Goal: Register for event/course: Sign up to attend an event or enroll in a course

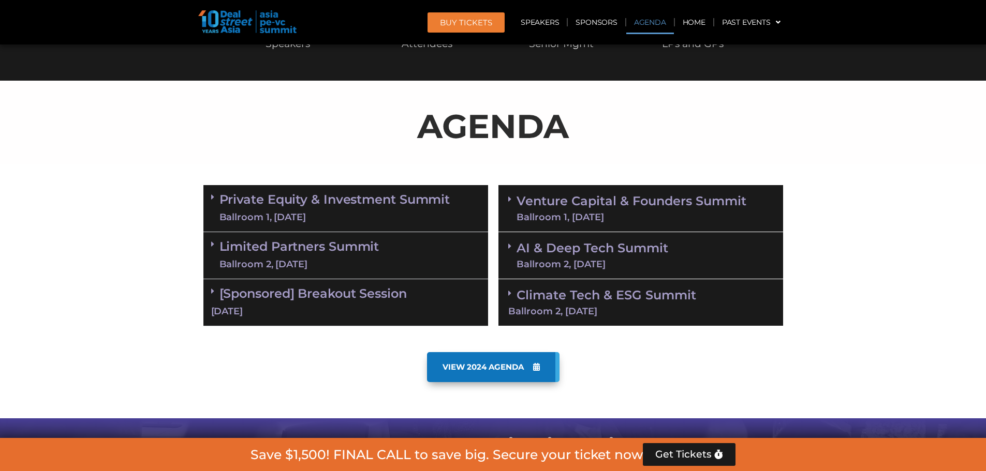
scroll to position [517, 0]
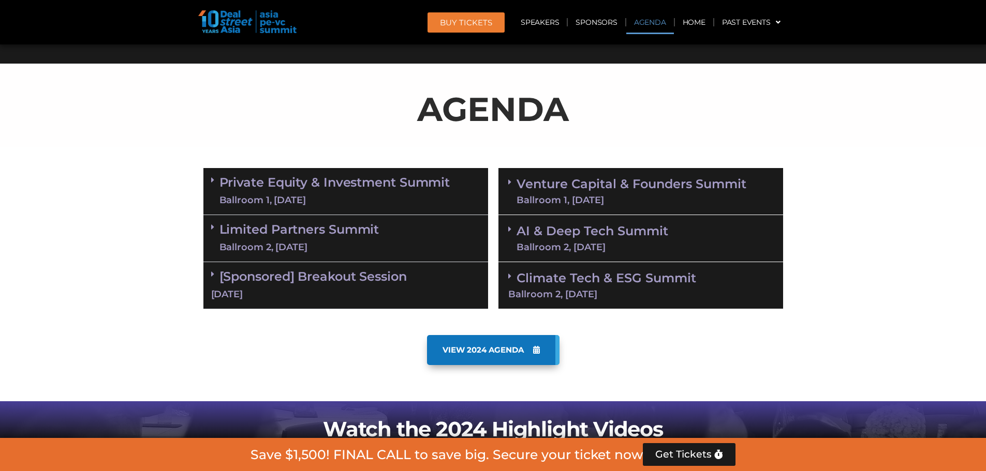
click at [356, 186] on link "Private Equity & Investment Summit Ballroom 1, 10 Sept" at bounding box center [334, 191] width 231 height 31
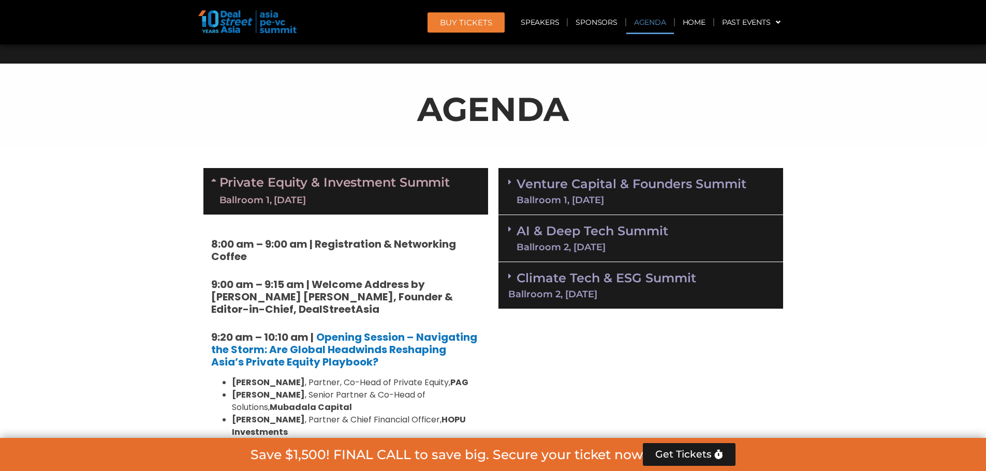
click at [600, 188] on link "Venture Capital & Founders​ Summit Ballroom 1, 11 Sept" at bounding box center [631, 191] width 230 height 27
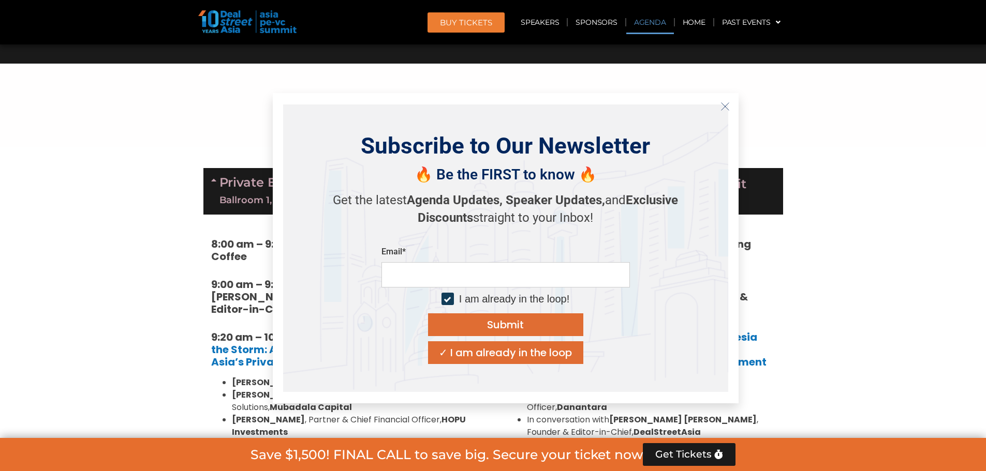
click at [722, 107] on icon "Close" at bounding box center [724, 106] width 9 height 9
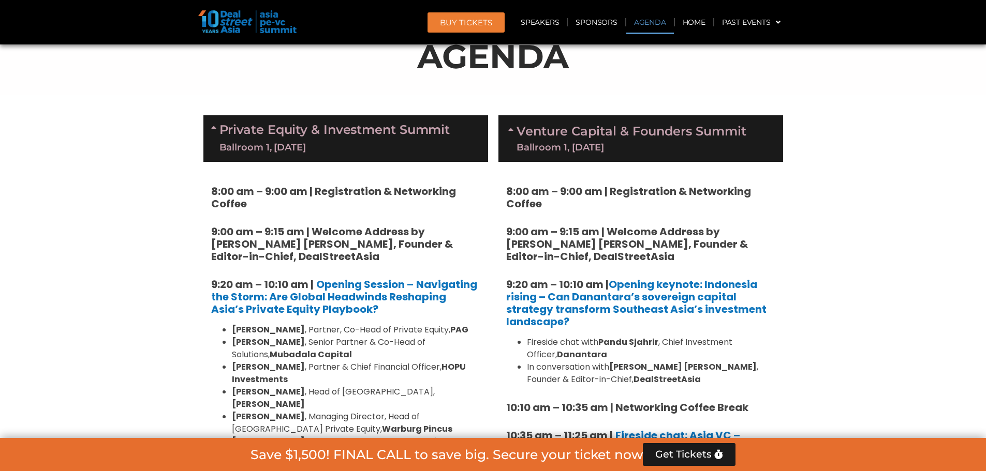
scroll to position [569, 0]
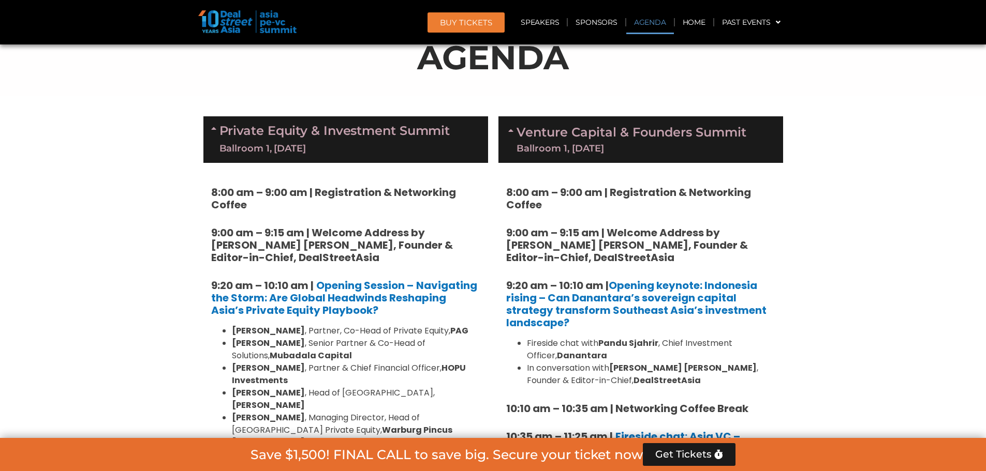
click at [431, 136] on link "Private Equity & Investment Summit Ballroom 1, 10 Sept" at bounding box center [334, 139] width 231 height 31
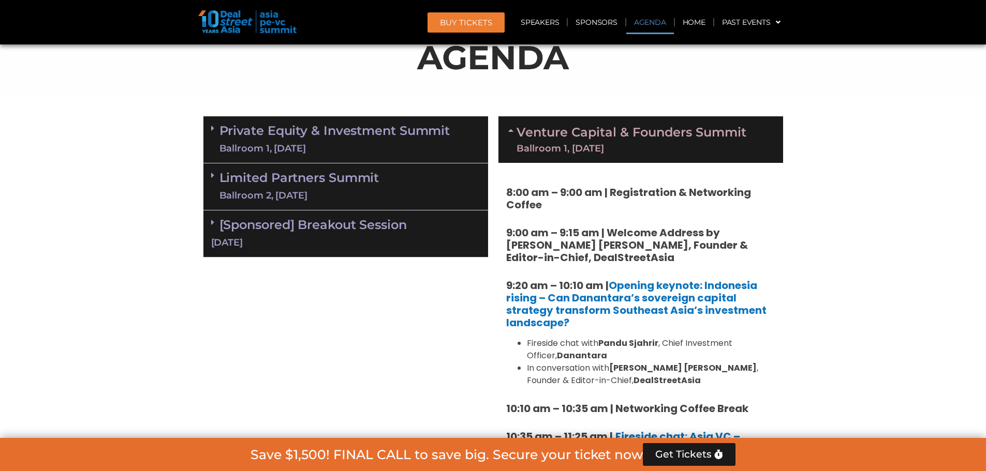
click at [321, 179] on link "Limited Partners Summit Ballroom 2, 10 Sept" at bounding box center [299, 186] width 160 height 31
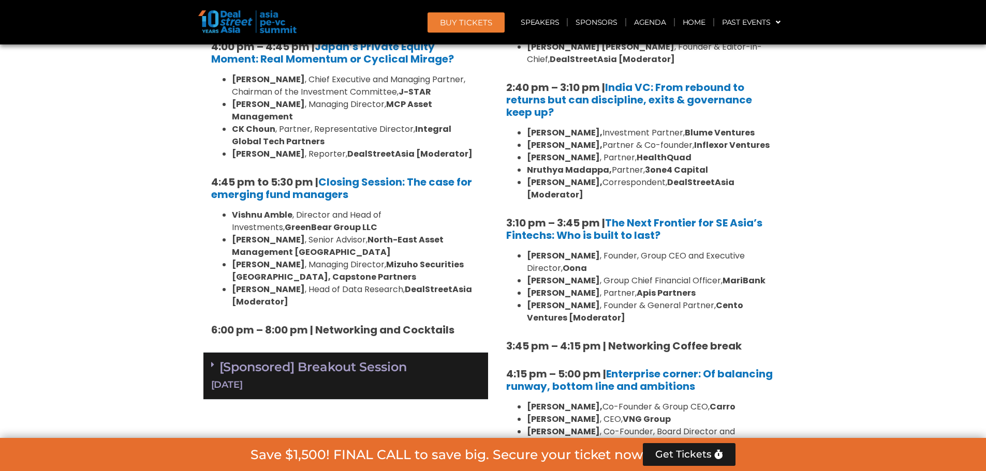
scroll to position [1552, 0]
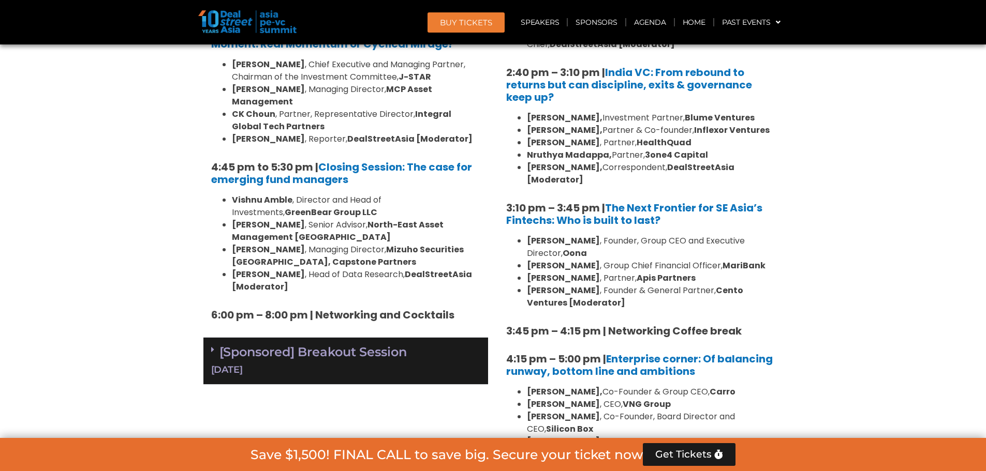
click at [342, 345] on link "[Sponsored] Breakout Session 10 Sept" at bounding box center [345, 361] width 269 height 32
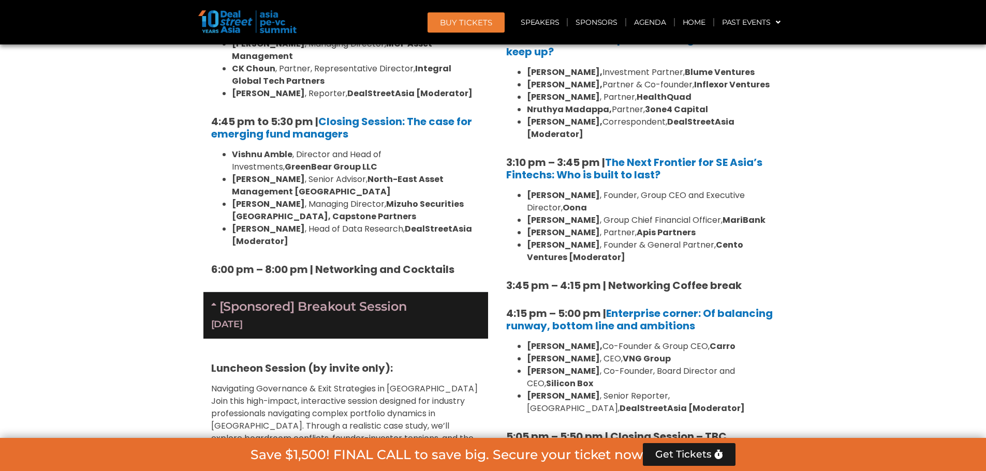
scroll to position [1604, 0]
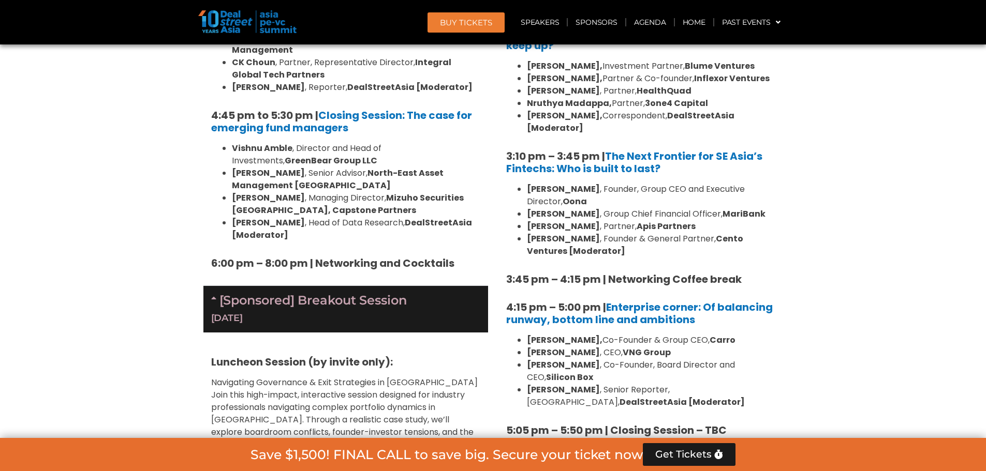
click at [351, 286] on div "[Sponsored] Breakout Session 10 Sept" at bounding box center [345, 309] width 285 height 47
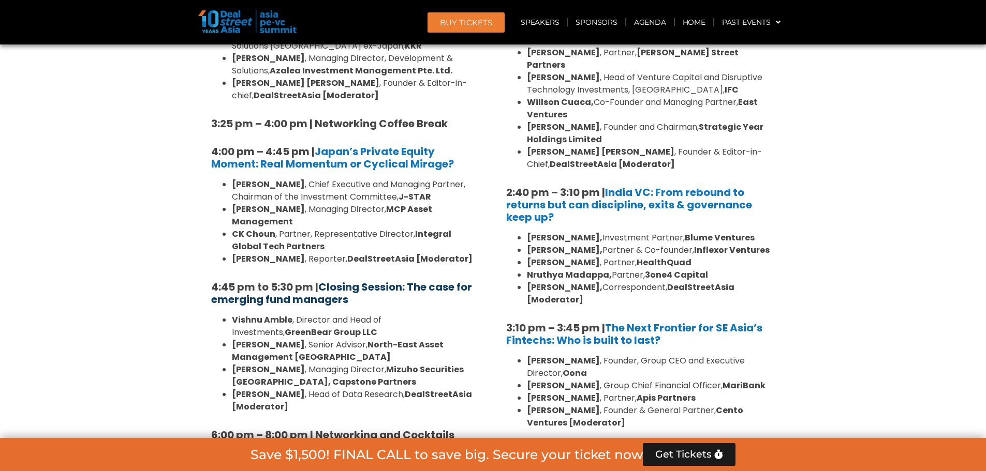
scroll to position [1501, 0]
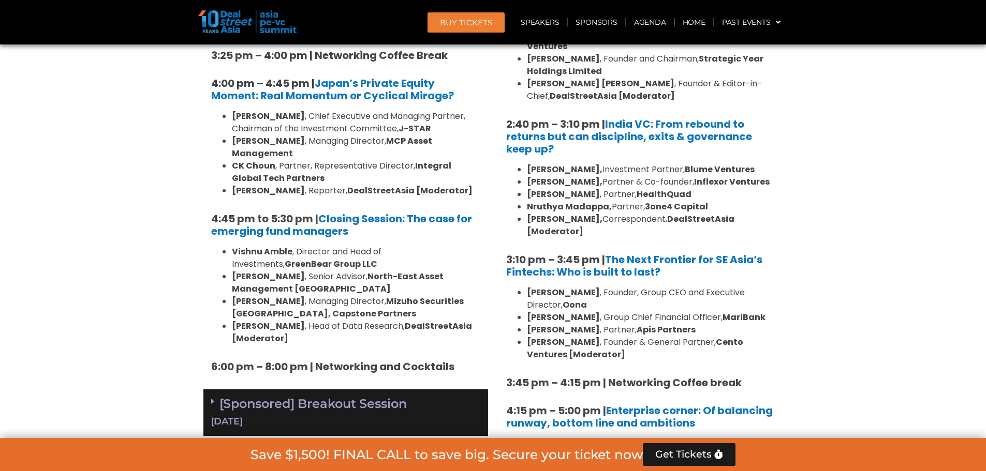
click at [303, 396] on link "[Sponsored] Breakout Session 10 Sept" at bounding box center [345, 412] width 269 height 32
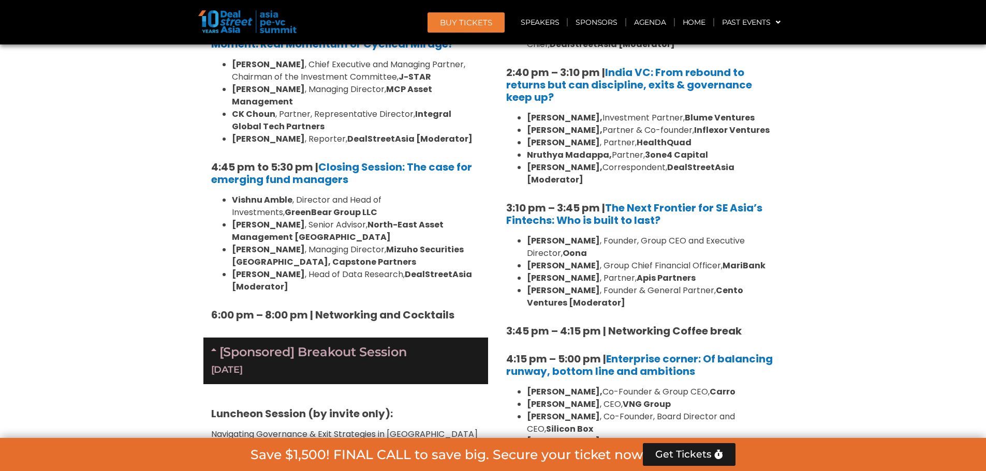
click at [318, 345] on link "[Sponsored] Breakout Session 10 Sept" at bounding box center [345, 361] width 269 height 32
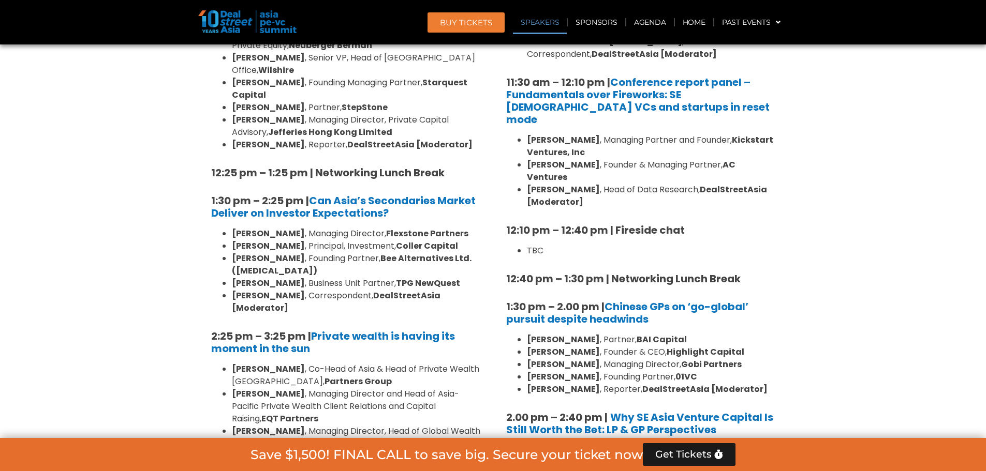
scroll to position [1035, 0]
drag, startPoint x: 507, startPoint y: 256, endPoint x: 712, endPoint y: 249, distance: 205.0
click at [712, 271] on strong "12:40 pm – 1:30 pm | Networking Lunch Break" at bounding box center [623, 278] width 234 height 14
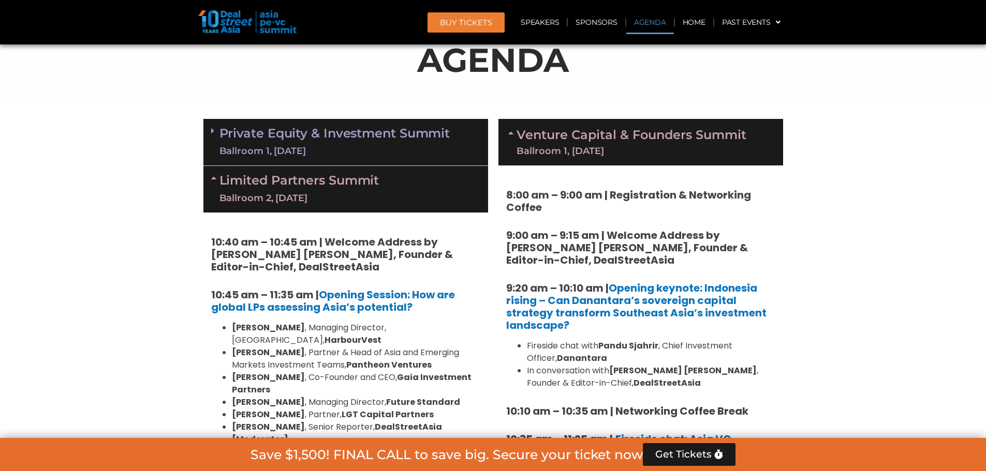
scroll to position [569, 0]
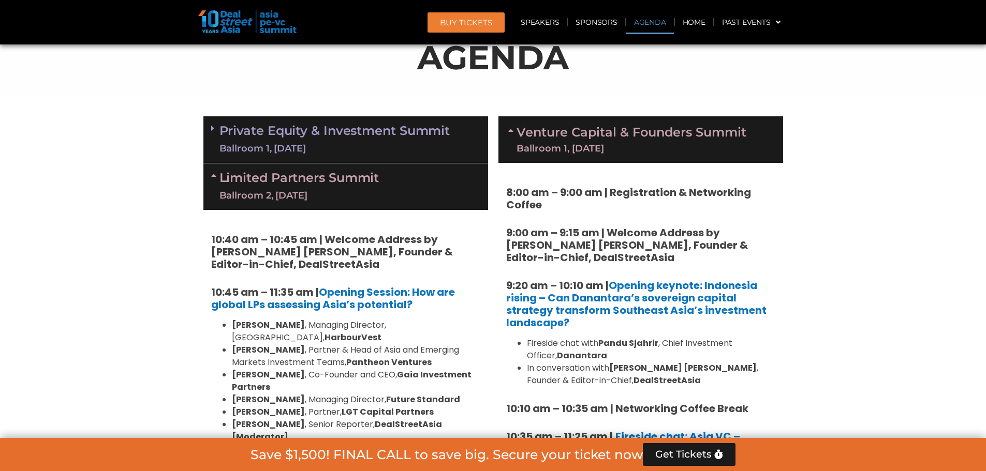
click at [319, 140] on link "Private Equity & Investment Summit Ballroom 1, 10 Sept" at bounding box center [334, 139] width 231 height 31
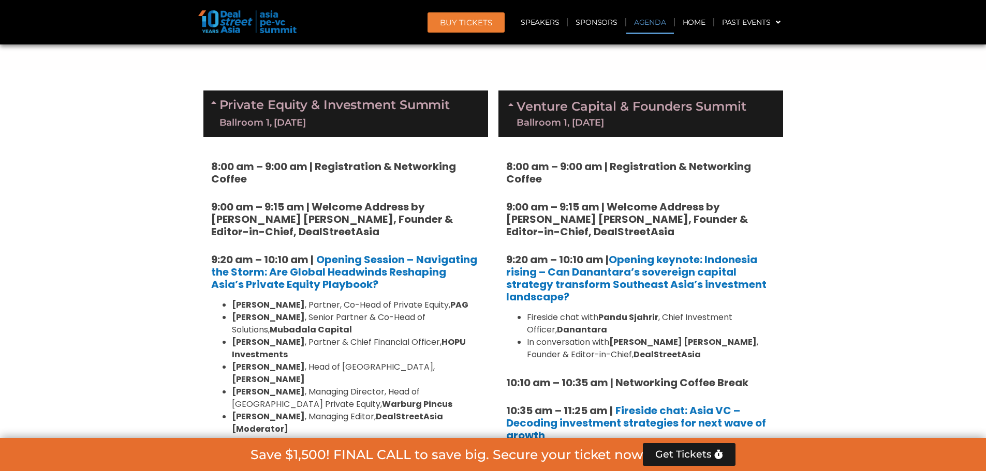
scroll to position [621, 0]
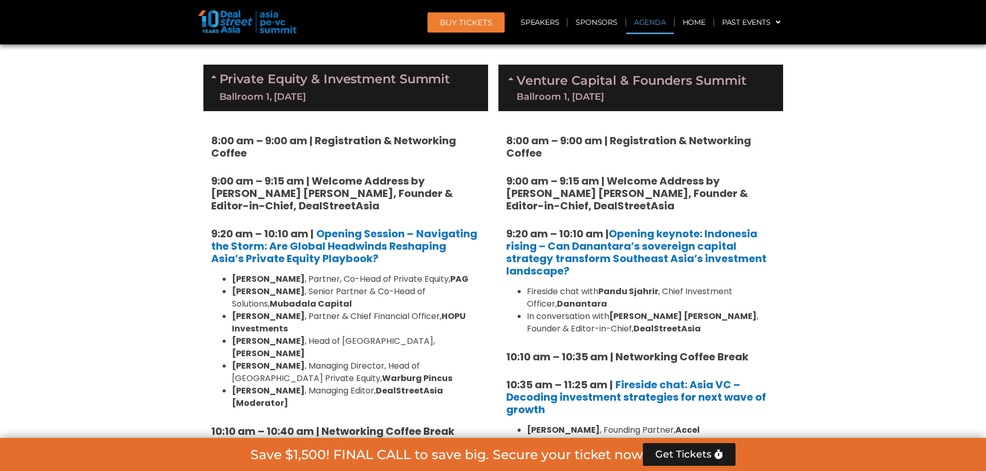
click at [346, 87] on link "Private Equity & Investment Summit Ballroom 1, 10 Sept" at bounding box center [334, 87] width 231 height 31
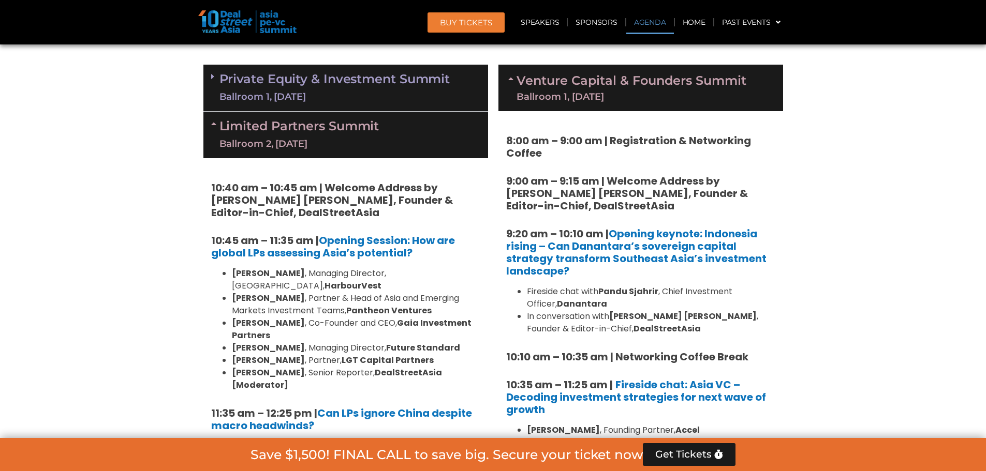
click at [325, 113] on div "Limited Partners Summit Ballroom 2, 10 Sept" at bounding box center [345, 135] width 285 height 47
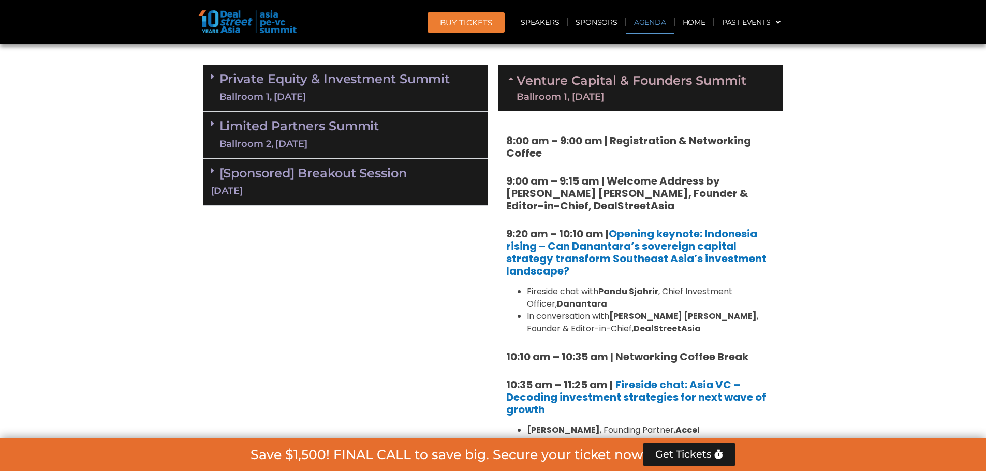
click at [325, 116] on div "Limited Partners Summit Ballroom 2, 10 Sept" at bounding box center [345, 135] width 285 height 47
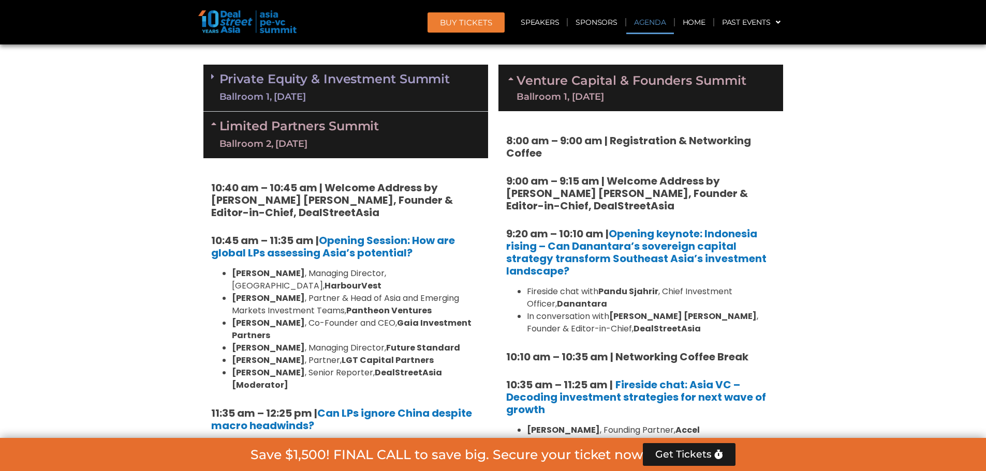
click at [336, 88] on link "Private Equity & Investment Summit Ballroom 1, 10 Sept" at bounding box center [334, 87] width 231 height 31
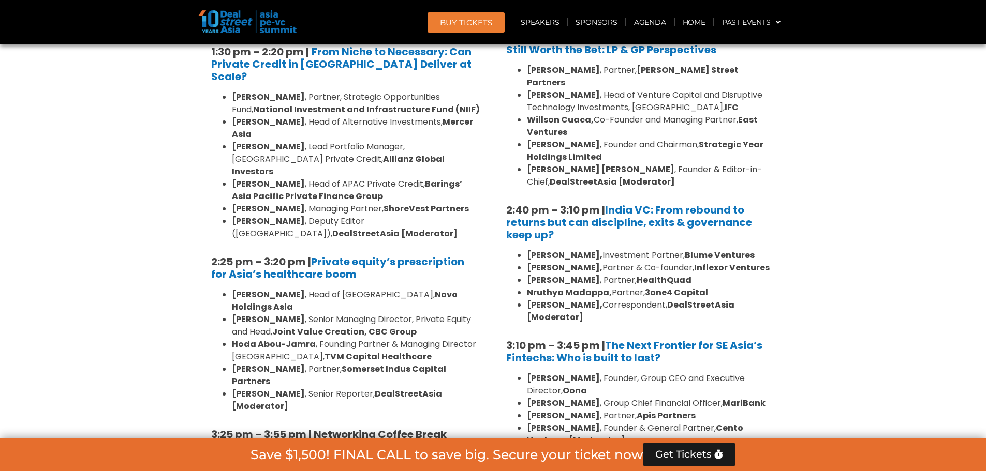
scroll to position [1397, 0]
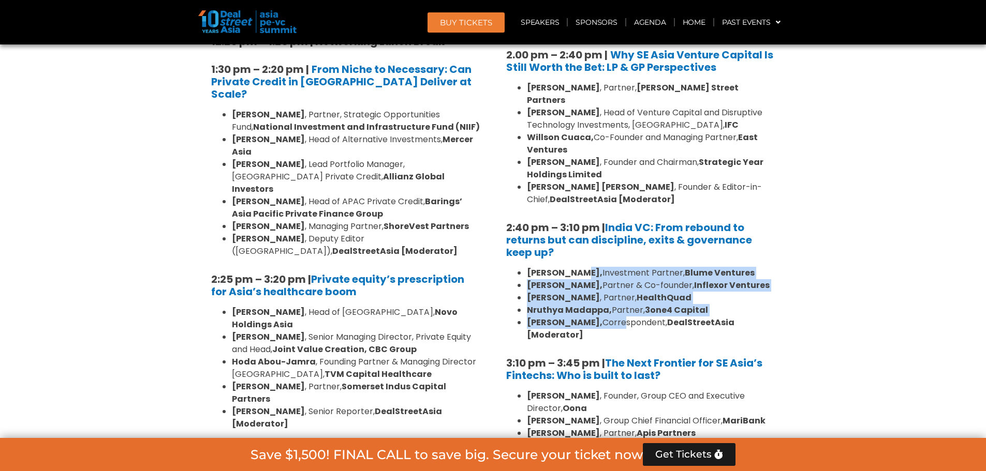
drag, startPoint x: 578, startPoint y: 226, endPoint x: 619, endPoint y: 291, distance: 76.5
click at [619, 291] on div "8:00 am – 9:00 am | Registration & Networking Coffee 9:00 am – 9:15 am | Welcom…" at bounding box center [640, 14] width 269 height 1313
click at [619, 317] on li "Vibhuti Sharma, Correspondent, DealStreetAsia [Moderator]" at bounding box center [651, 329] width 248 height 25
drag, startPoint x: 620, startPoint y: 300, endPoint x: 547, endPoint y: 223, distance: 105.8
click at [547, 223] on div "8:00 am – 9:00 am | Registration & Networking Coffee 9:00 am – 9:15 am | Welcom…" at bounding box center [640, 14] width 269 height 1313
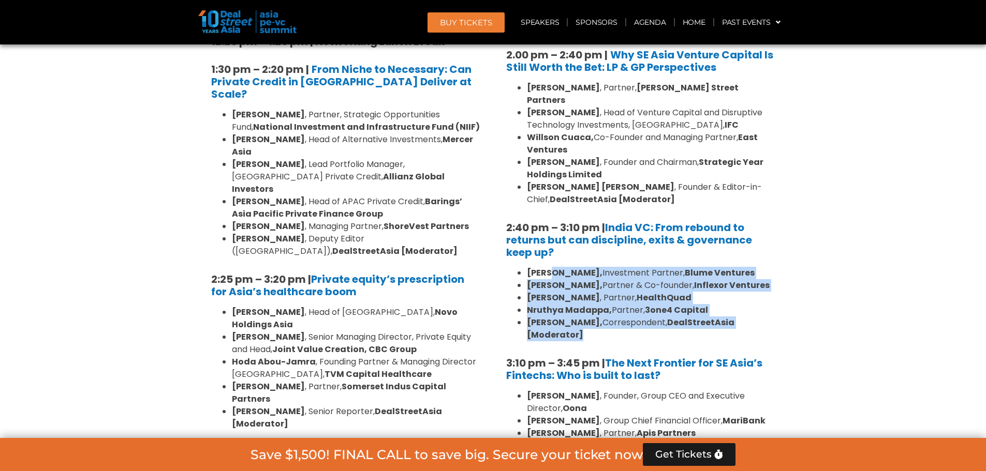
click at [547, 223] on div "8:00 am – 9:00 am | Registration & Networking Coffee 9:00 am – 9:15 am | Welcom…" at bounding box center [640, 14] width 269 height 1313
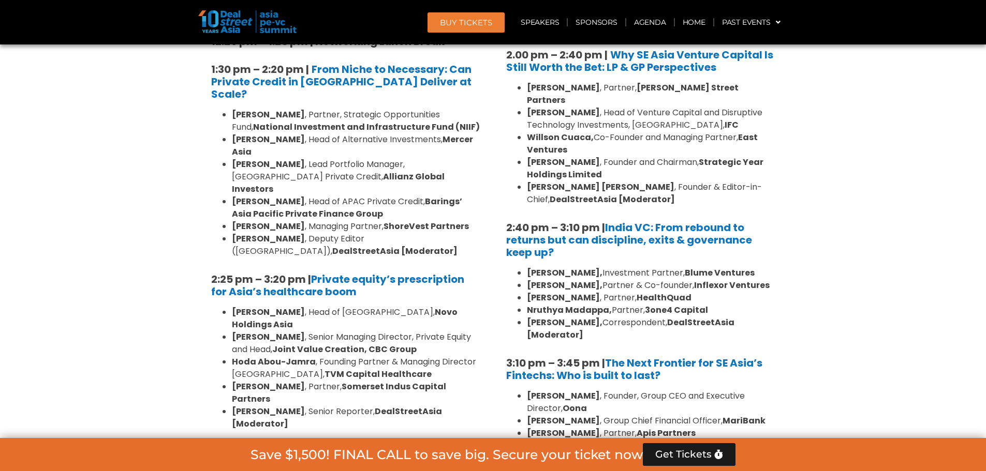
click at [352, 331] on li "Billy Cho , Senior Managing Director, Private Equity and Head, Joint Value Crea…" at bounding box center [356, 343] width 248 height 25
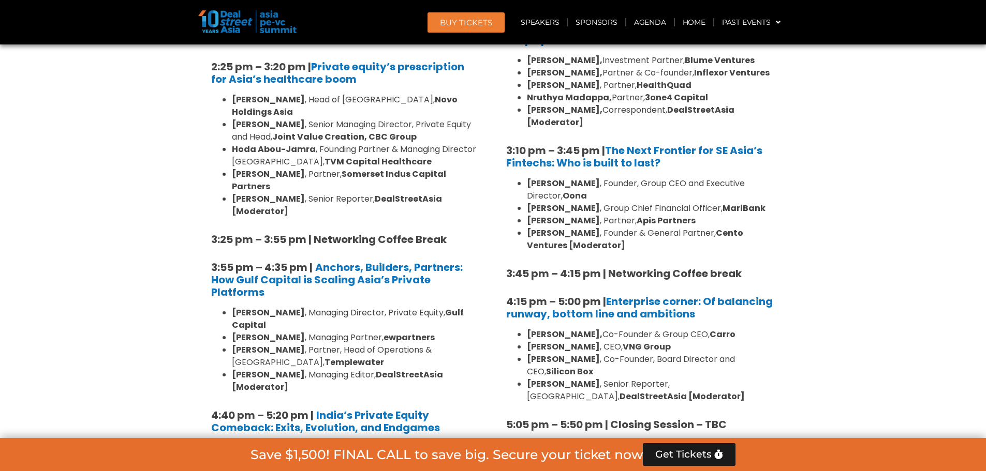
scroll to position [1604, 0]
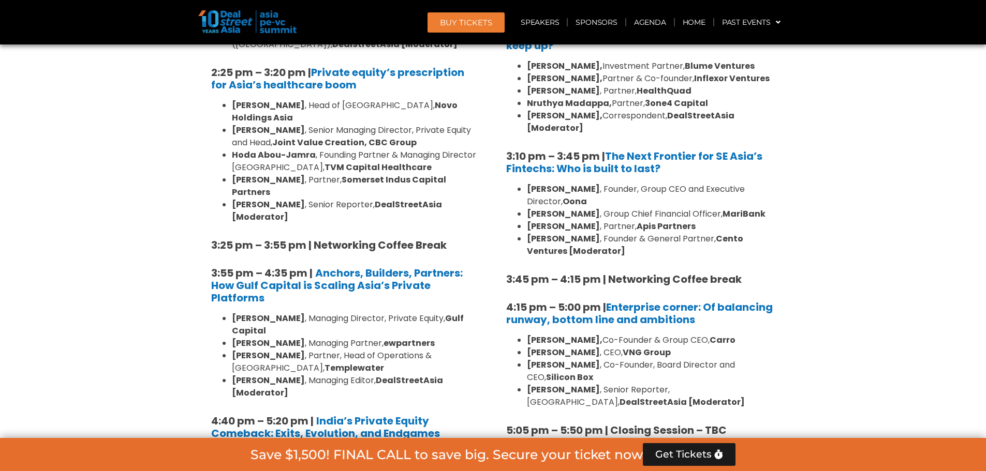
click at [692, 447] on link "Get Tickets" at bounding box center [689, 454] width 93 height 23
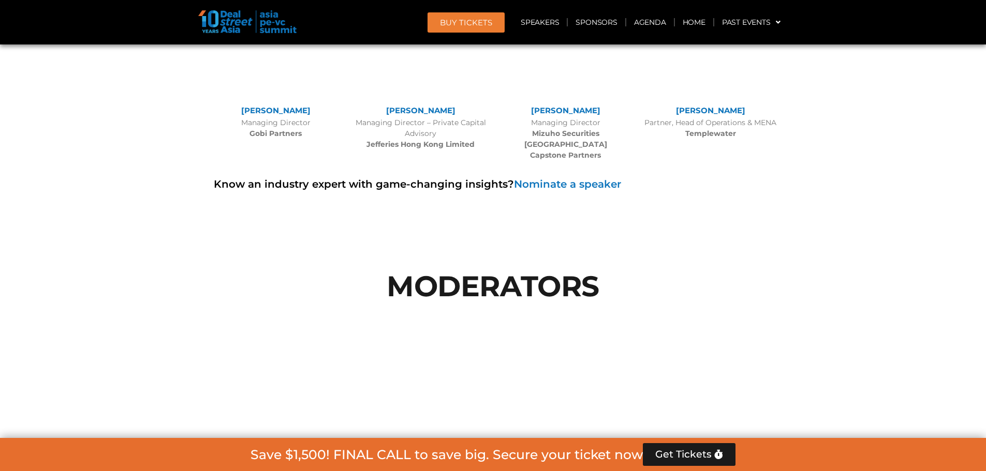
scroll to position [11331, 0]
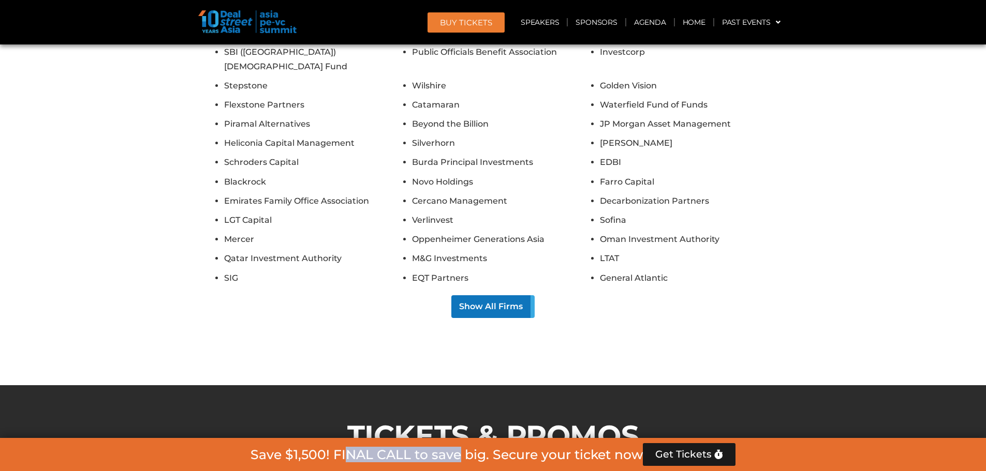
drag, startPoint x: 343, startPoint y: 458, endPoint x: 455, endPoint y: 458, distance: 112.3
click at [455, 458] on h2 "Save $1,500! FINAL CALL to save big. Secure your ticket now" at bounding box center [446, 455] width 392 height 13
click at [456, 458] on h2 "Save $1,500! FINAL CALL to save big. Secure your ticket now" at bounding box center [446, 455] width 392 height 13
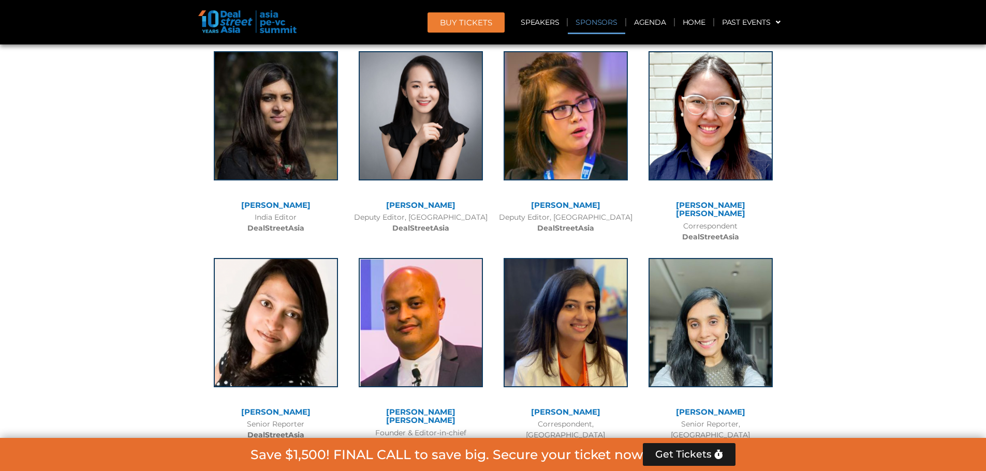
scroll to position [10141, 0]
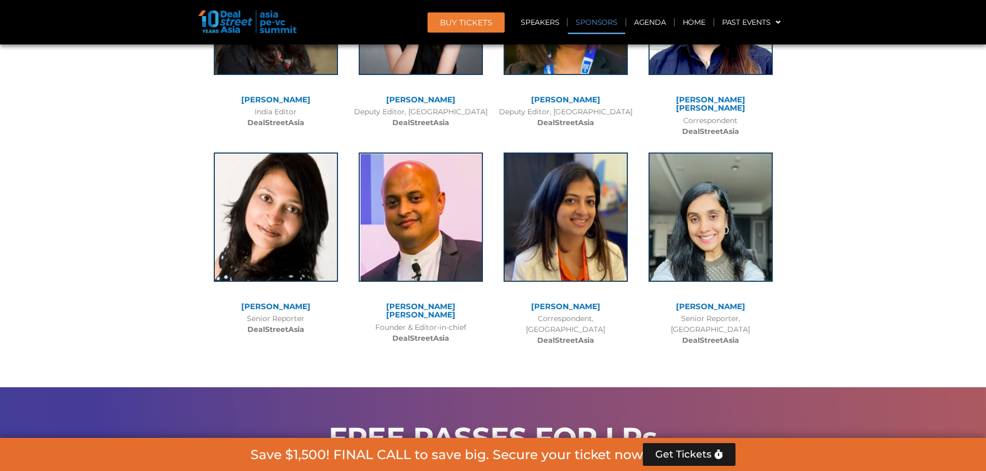
drag, startPoint x: 272, startPoint y: 195, endPoint x: 429, endPoint y: 205, distance: 158.2
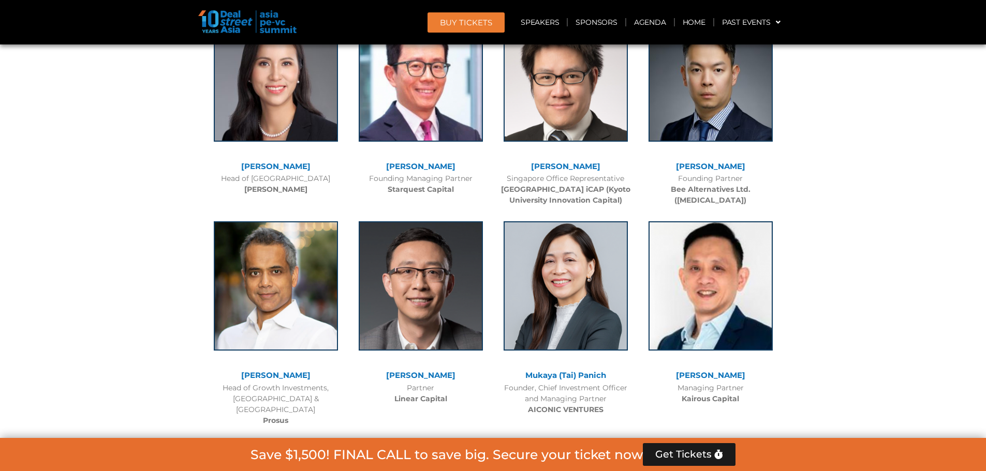
scroll to position [7450, 0]
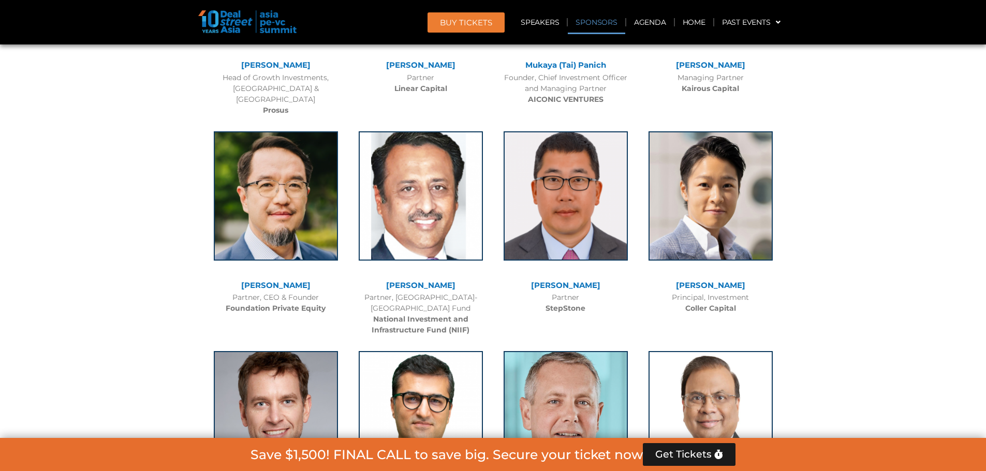
click at [617, 26] on link "Sponsors" at bounding box center [596, 22] width 57 height 24
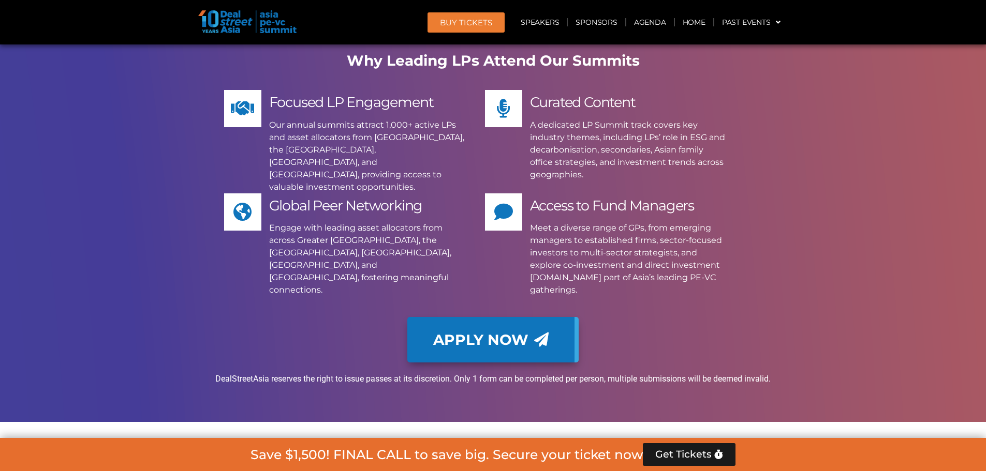
scroll to position [10563, 0]
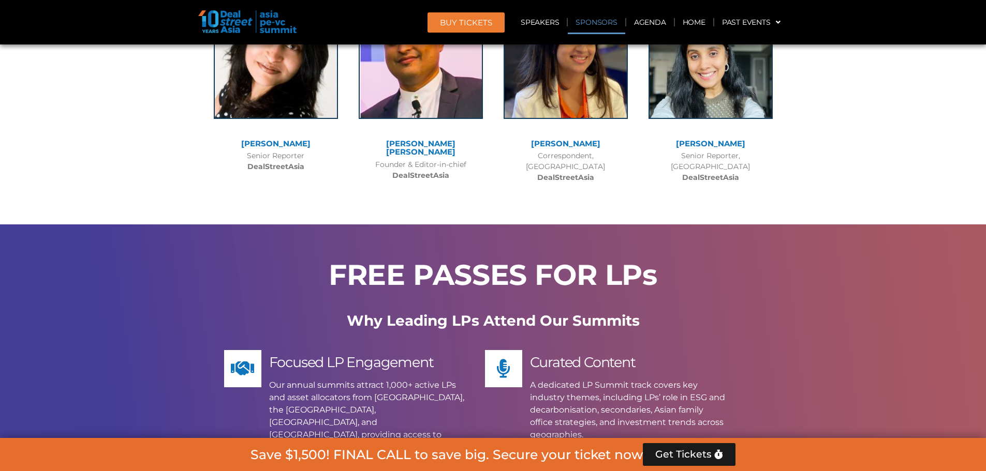
scroll to position [10097, 0]
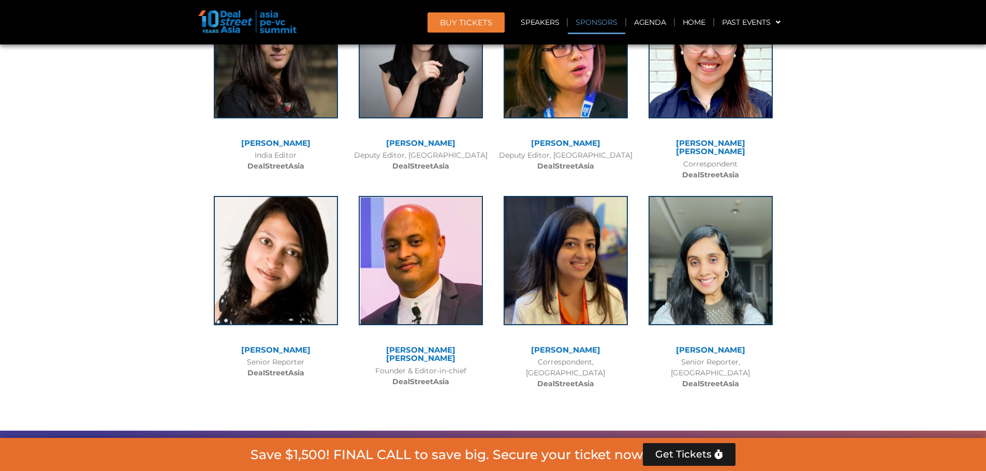
drag, startPoint x: 318, startPoint y: 222, endPoint x: 341, endPoint y: 224, distance: 23.3
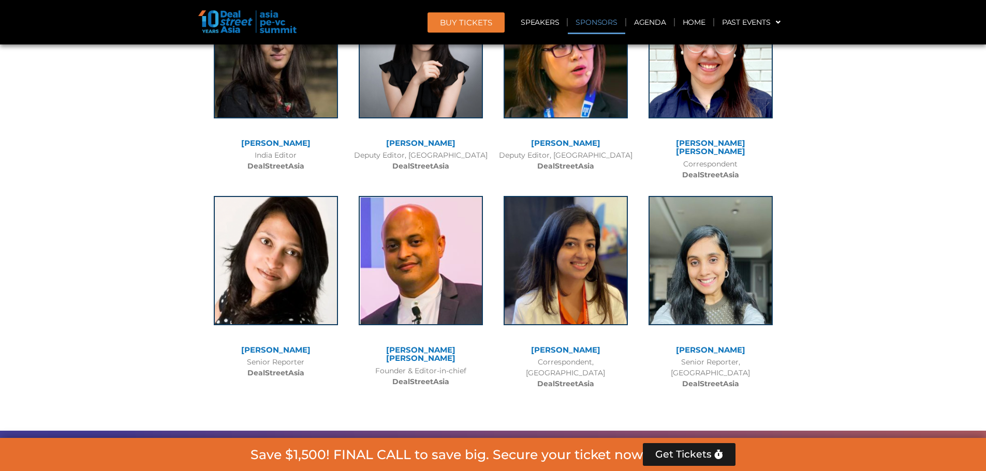
drag, startPoint x: 548, startPoint y: 221, endPoint x: 603, endPoint y: 260, distance: 67.9
drag, startPoint x: 608, startPoint y: 273, endPoint x: 564, endPoint y: 236, distance: 57.0
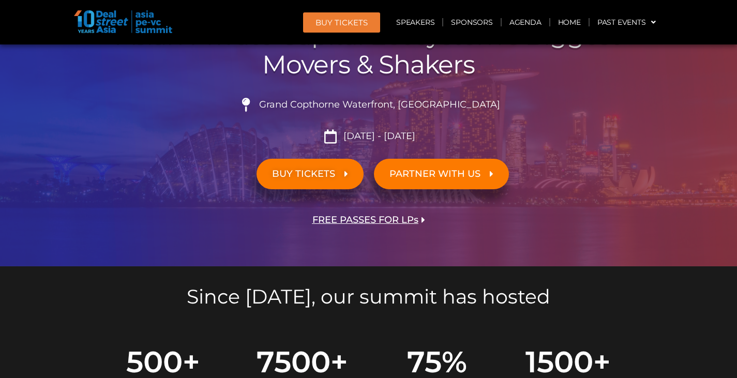
scroll to position [310, 0]
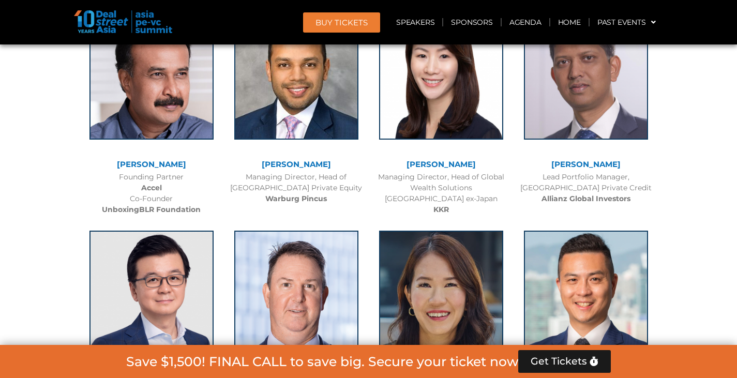
click at [567, 365] on span "Get Tickets" at bounding box center [559, 362] width 56 height 10
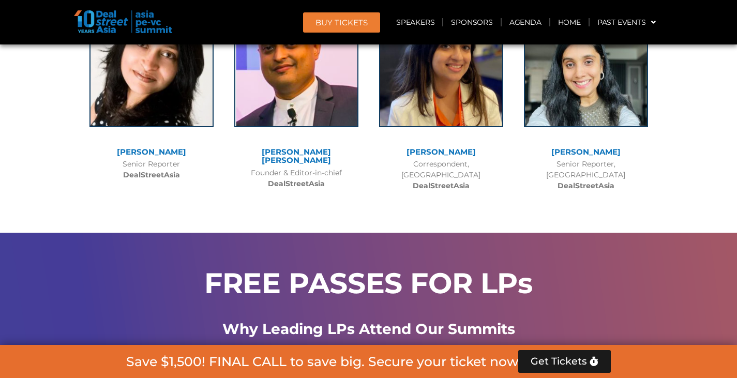
scroll to position [10243, 0]
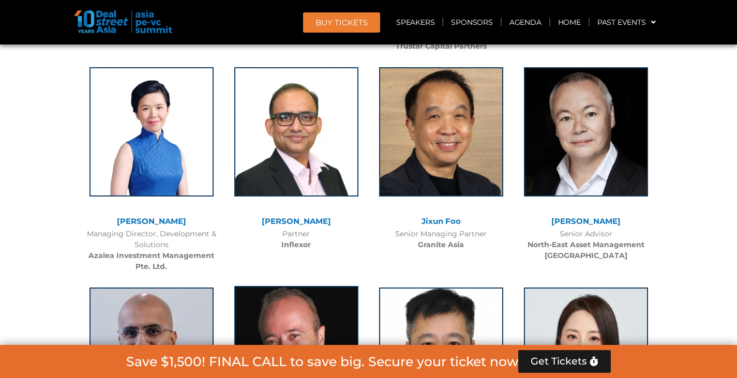
scroll to position [8329, 0]
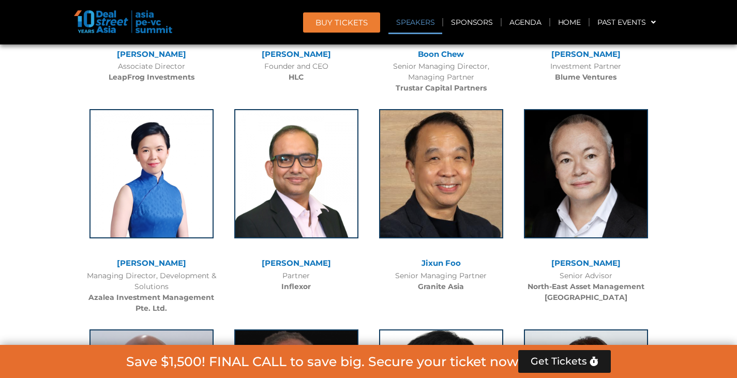
click at [433, 27] on link "Speakers" at bounding box center [416, 22] width 54 height 24
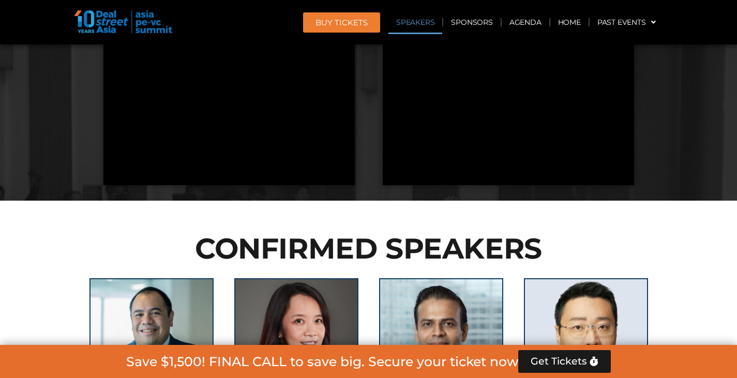
scroll to position [3643, 0]
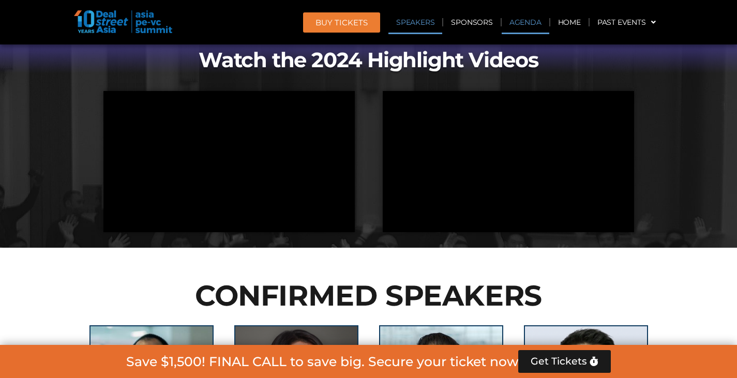
click at [521, 22] on link "Agenda" at bounding box center [526, 22] width 48 height 24
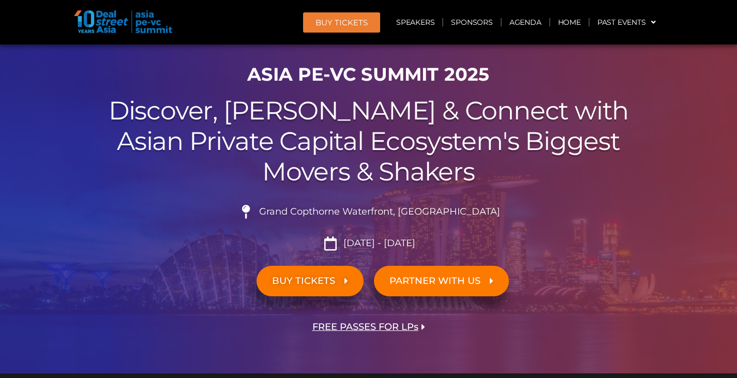
scroll to position [0, 0]
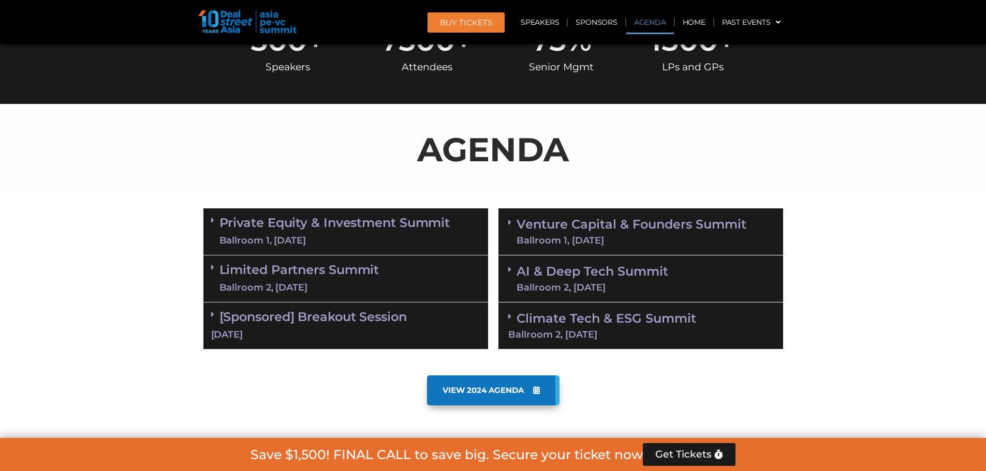
scroll to position [517, 0]
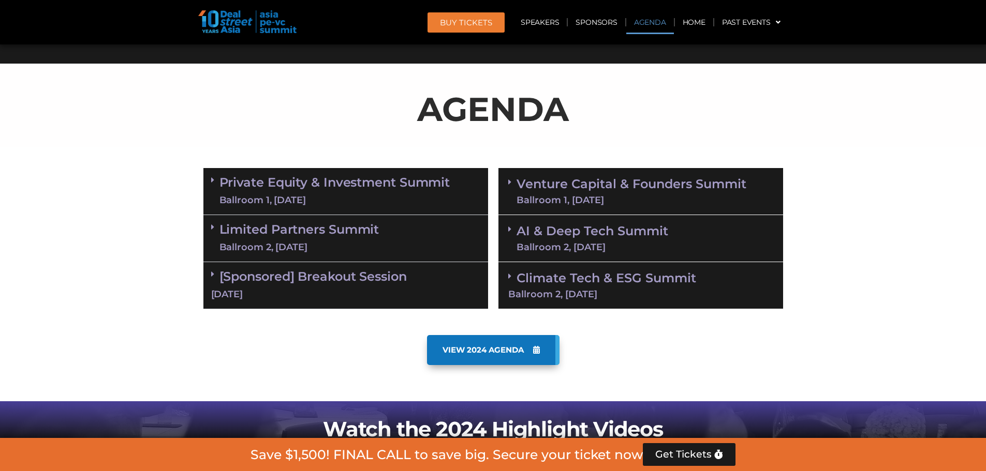
click at [347, 276] on link "[Sponsored] Breakout Session 10 Sept" at bounding box center [345, 285] width 269 height 32
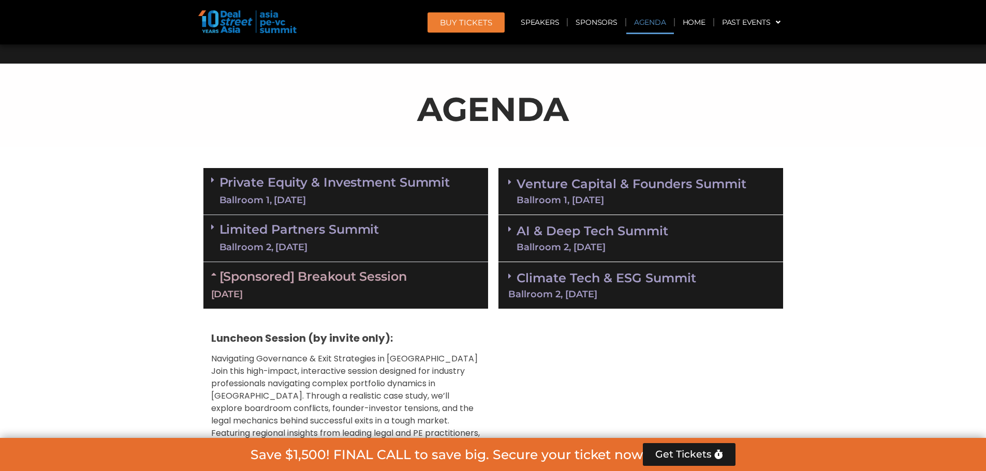
click at [347, 276] on link "[Sponsored] Breakout Session 10 Sept" at bounding box center [345, 285] width 269 height 32
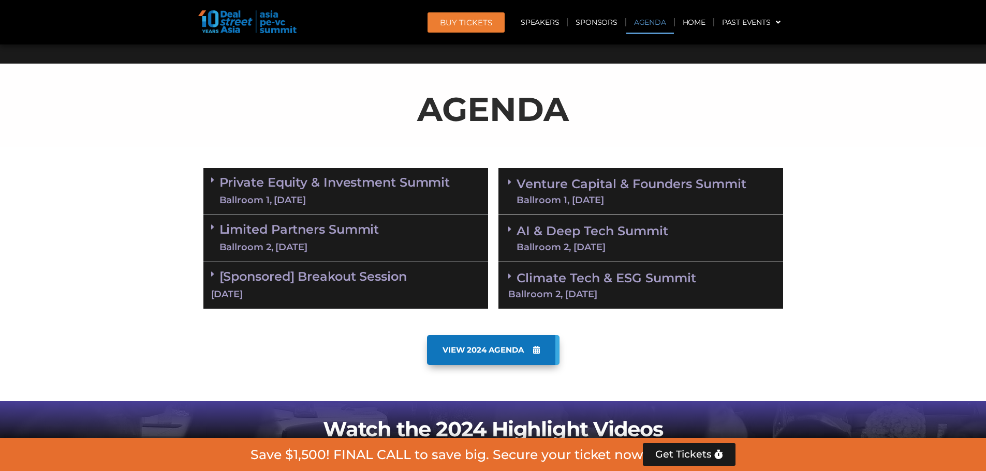
click at [553, 279] on link "Climate Tech & ESG Summit Ballroom 2, 11 Sept" at bounding box center [640, 285] width 265 height 28
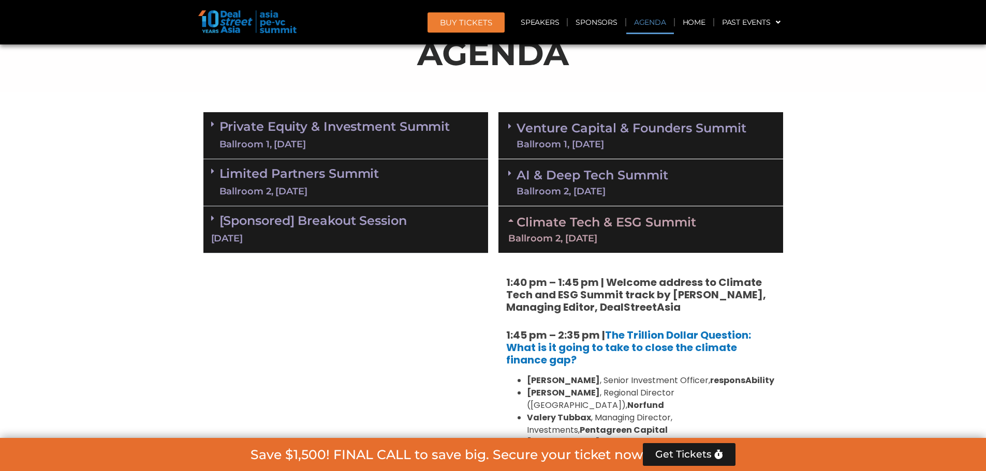
scroll to position [569, 0]
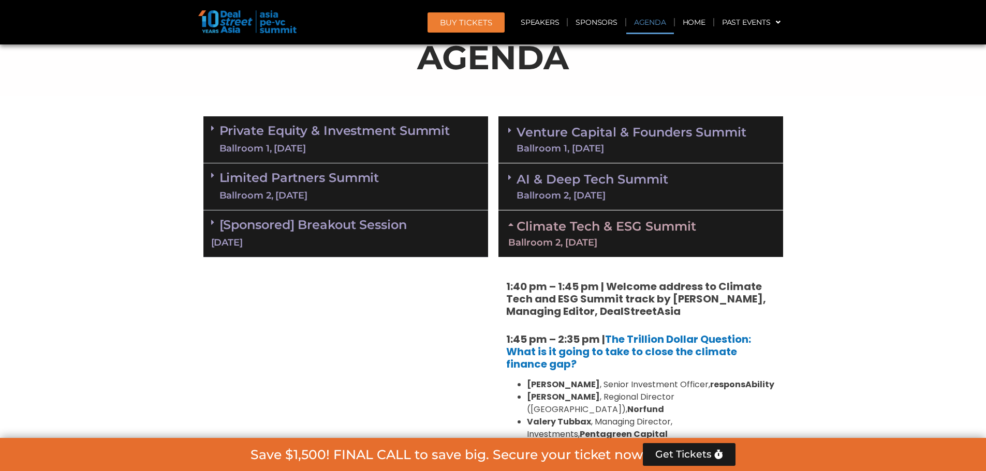
click at [571, 187] on link "AI & Deep Tech Summit Ballroom 2, 11 Sept" at bounding box center [592, 186] width 152 height 27
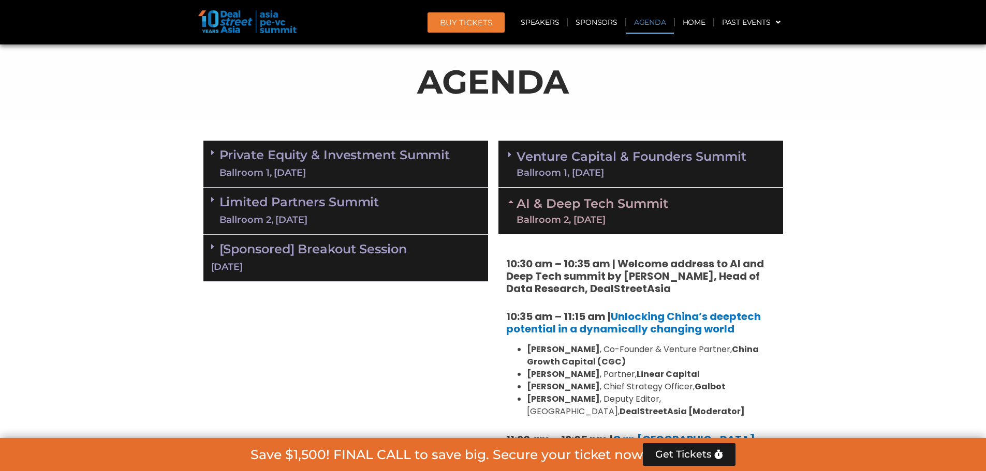
scroll to position [517, 0]
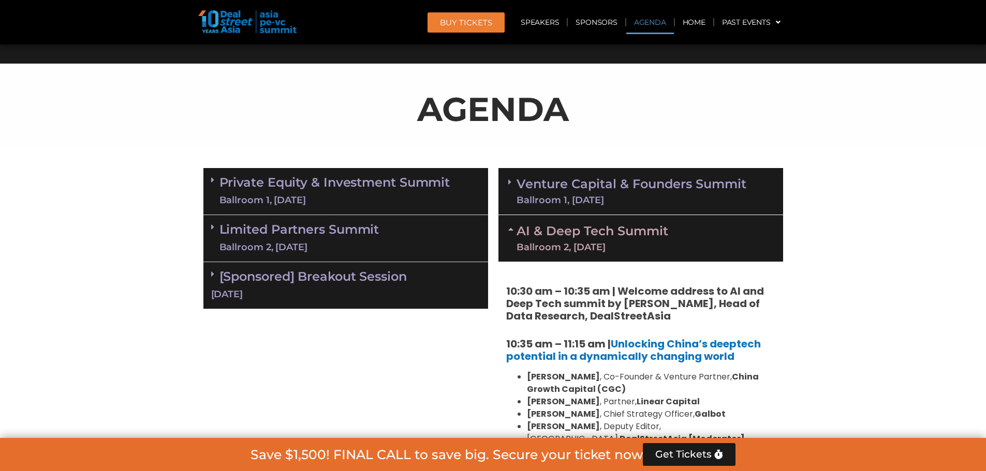
click at [605, 184] on link "Venture Capital & Founders​ Summit Ballroom 1, 11 Sept" at bounding box center [631, 191] width 230 height 27
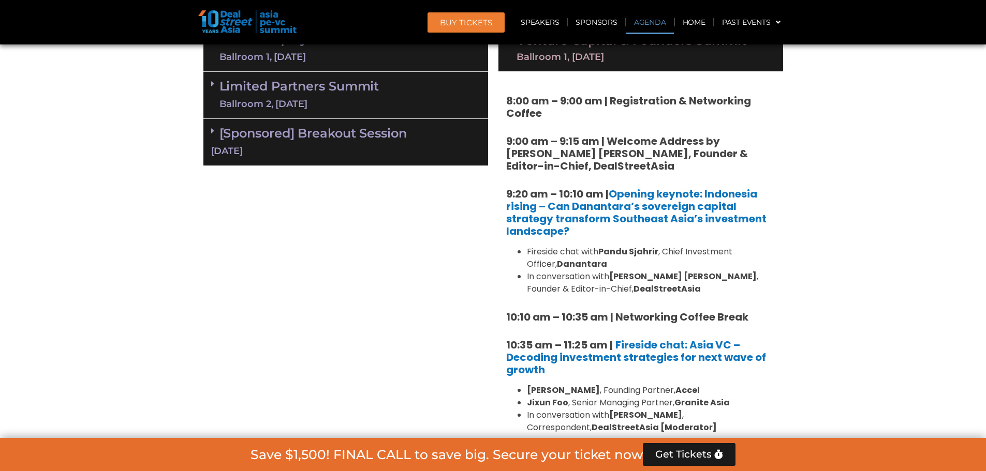
scroll to position [673, 0]
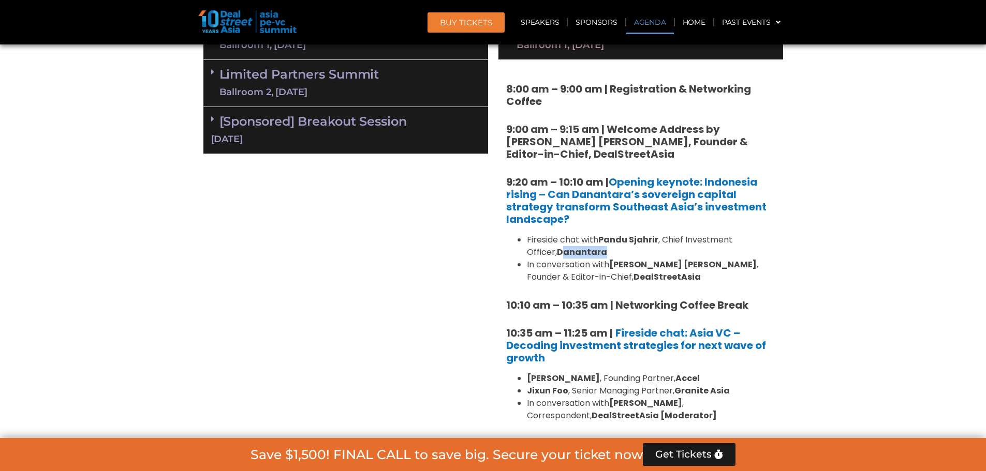
drag, startPoint x: 530, startPoint y: 253, endPoint x: 571, endPoint y: 254, distance: 40.4
click at [571, 254] on strong "Danantara" at bounding box center [582, 252] width 50 height 12
click at [589, 259] on li "In conversation with Joji Thomas Philip , Founder & Editor-in-Chief, DealStreet…" at bounding box center [651, 271] width 248 height 25
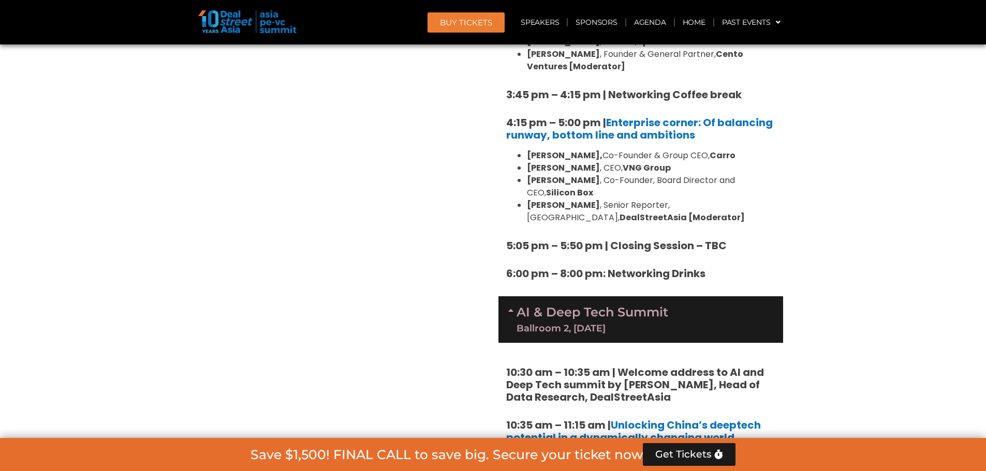
scroll to position [1759, 0]
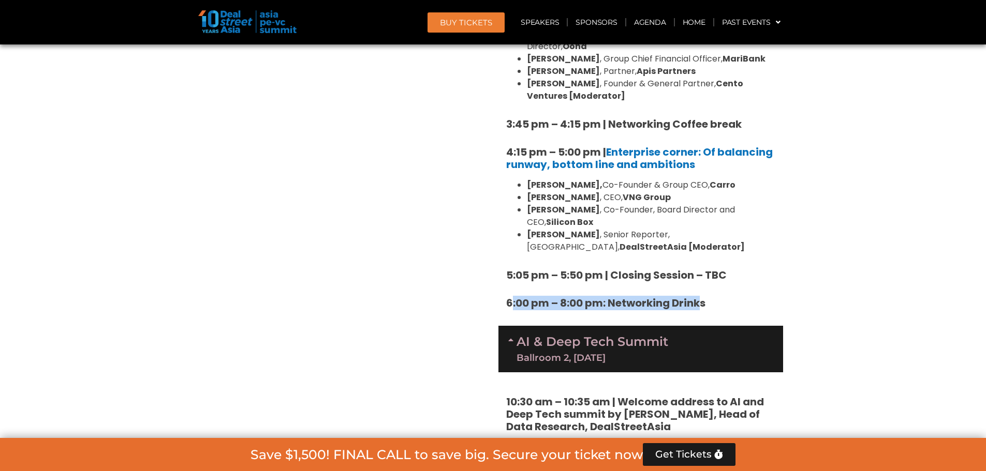
drag, startPoint x: 702, startPoint y: 250, endPoint x: 522, endPoint y: 253, distance: 180.6
click at [513, 296] on strong "6:00 pm – 8:00 pm: Networking Drinks" at bounding box center [605, 303] width 199 height 14
click at [552, 296] on strong "6:00 pm – 8:00 pm: Networking Drinks" at bounding box center [605, 303] width 199 height 14
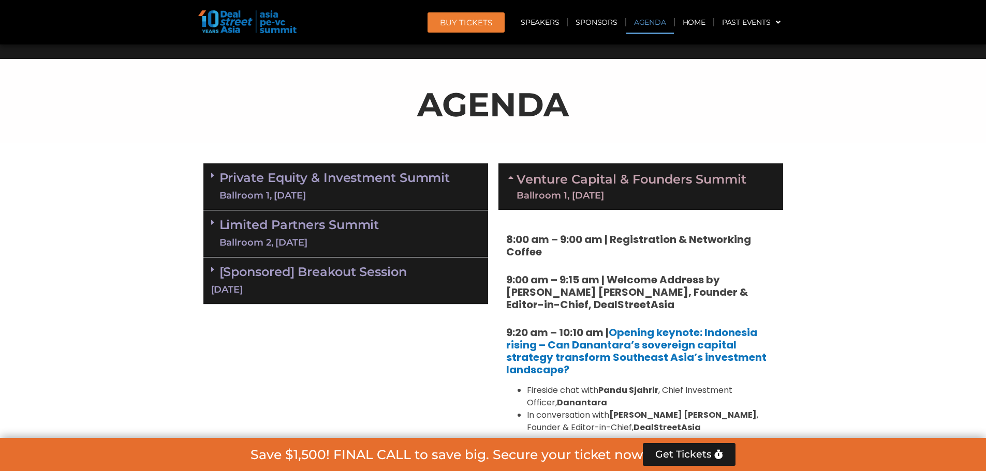
scroll to position [517, 0]
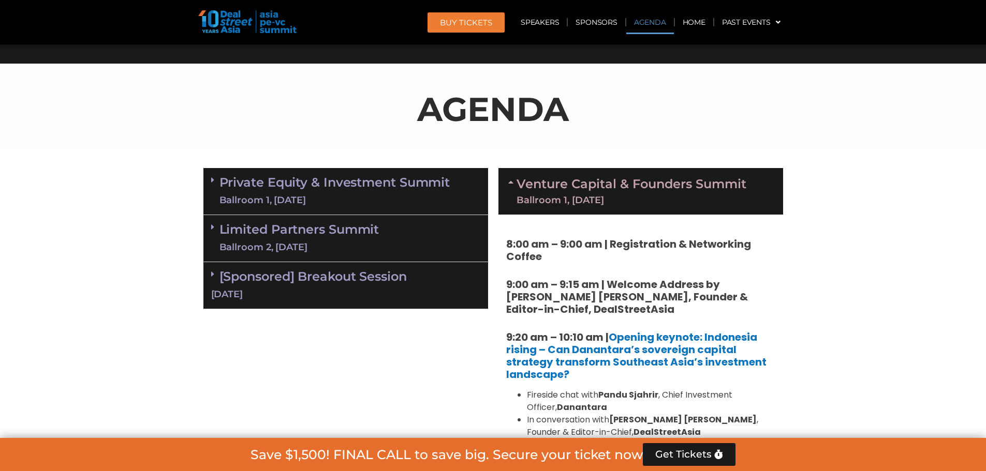
click at [353, 225] on link "Limited Partners Summit Ballroom 2, 10 Sept" at bounding box center [299, 238] width 160 height 31
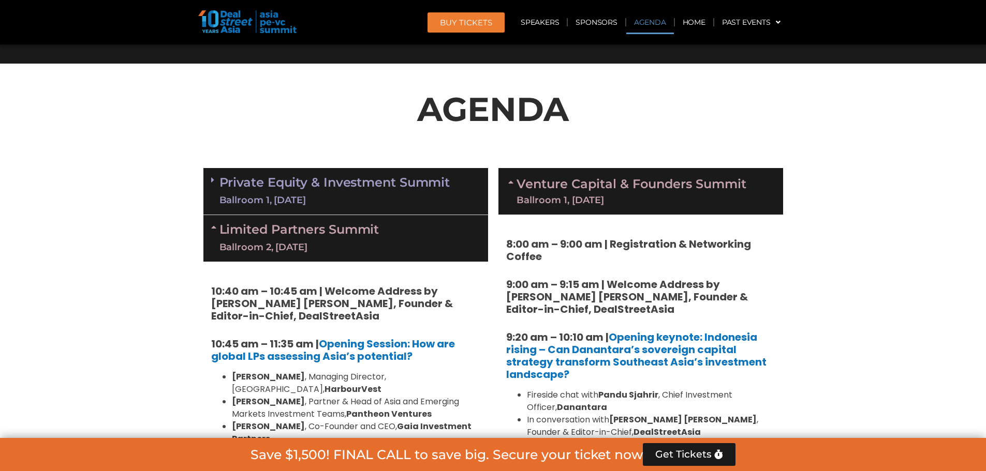
scroll to position [362, 0]
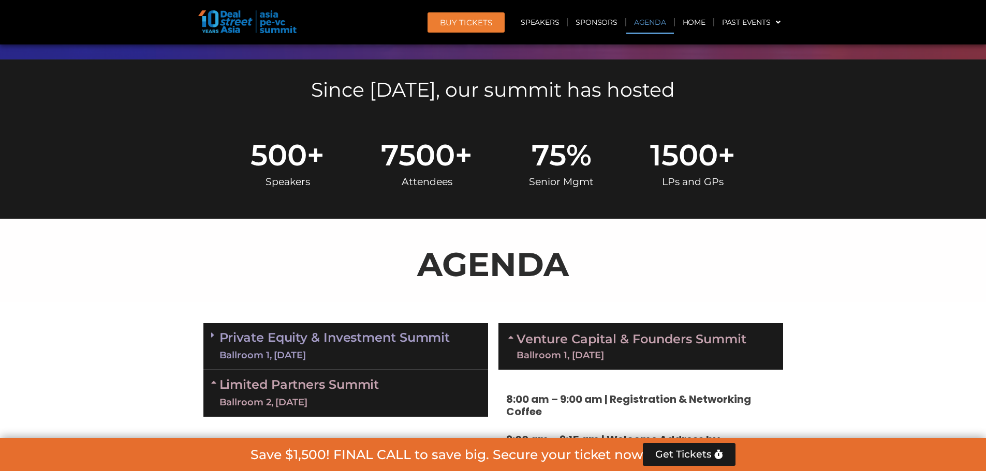
click at [356, 332] on link "Private Equity & Investment Summit Ballroom 1, 10 Sept" at bounding box center [334, 346] width 231 height 31
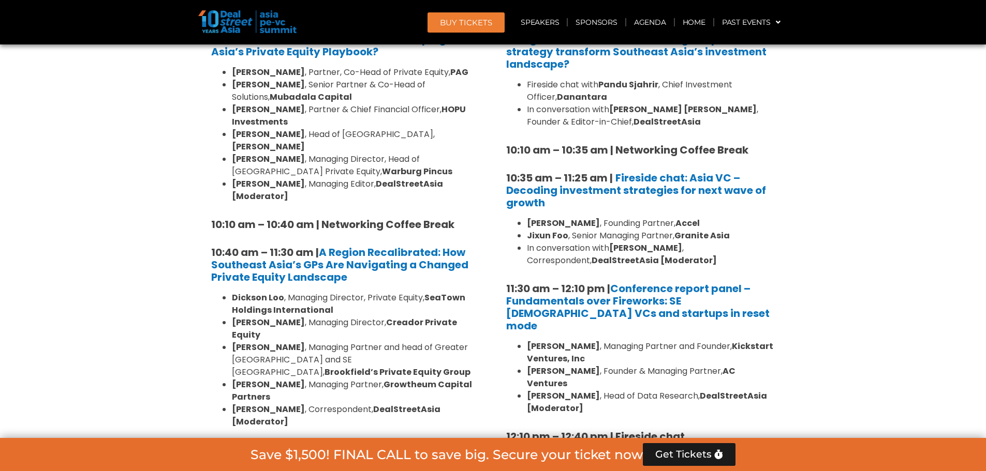
scroll to position [983, 0]
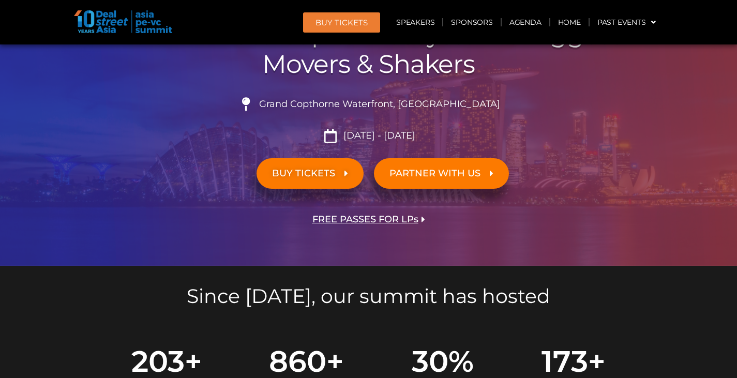
scroll to position [362, 0]
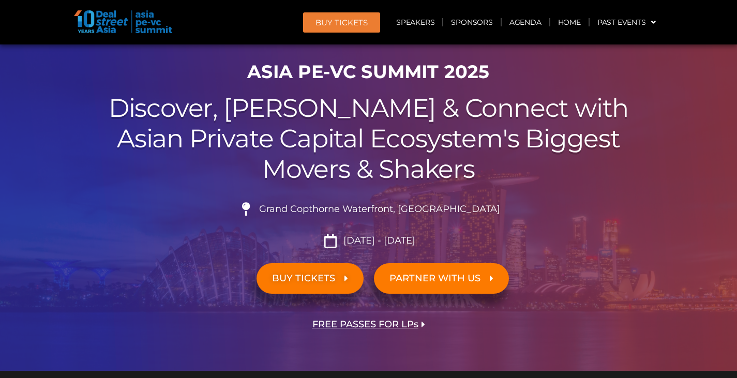
scroll to position [103, 0]
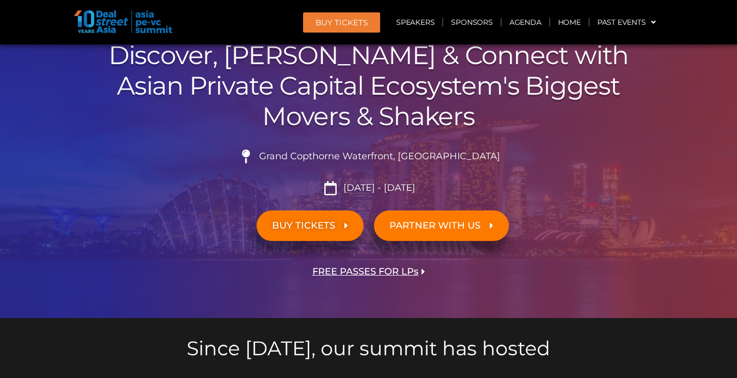
click at [320, 271] on span "FREE PASSES FOR LPs" at bounding box center [366, 272] width 106 height 10
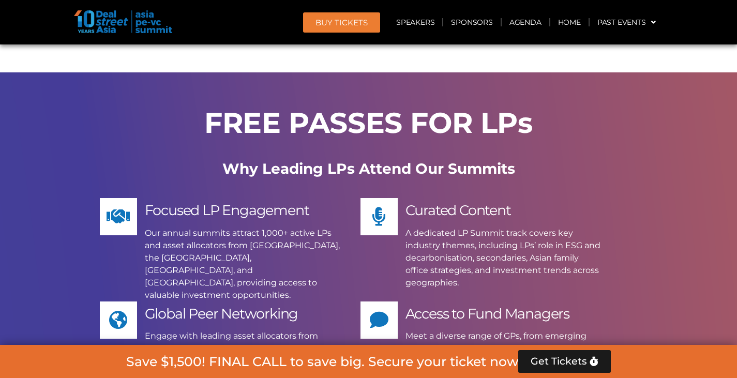
scroll to position [7746, 0]
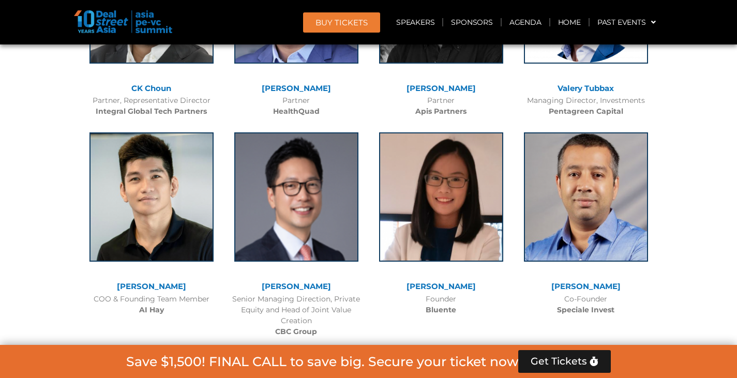
scroll to position [6401, 0]
